Goal: Task Accomplishment & Management: Use online tool/utility

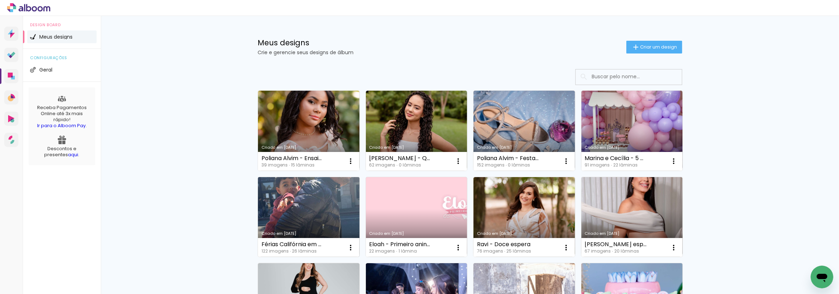
click at [297, 216] on link "Criado em [DATE]" at bounding box center [309, 217] width 102 height 80
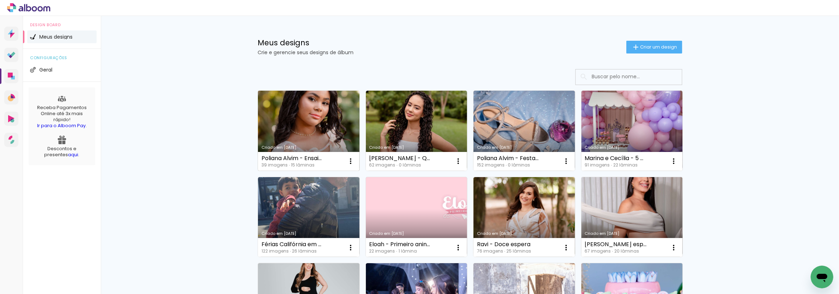
click at [337, 140] on link "Criado em [DATE]" at bounding box center [309, 131] width 102 height 80
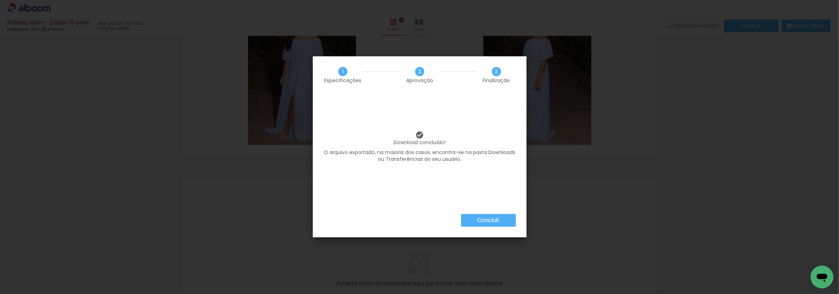
scroll to position [79, 0]
click at [152, 212] on iron-overlay-backdrop at bounding box center [419, 147] width 839 height 294
click at [0, 0] on slot "Concluir" at bounding box center [0, 0] width 0 height 0
